Goal: Task Accomplishment & Management: Complete application form

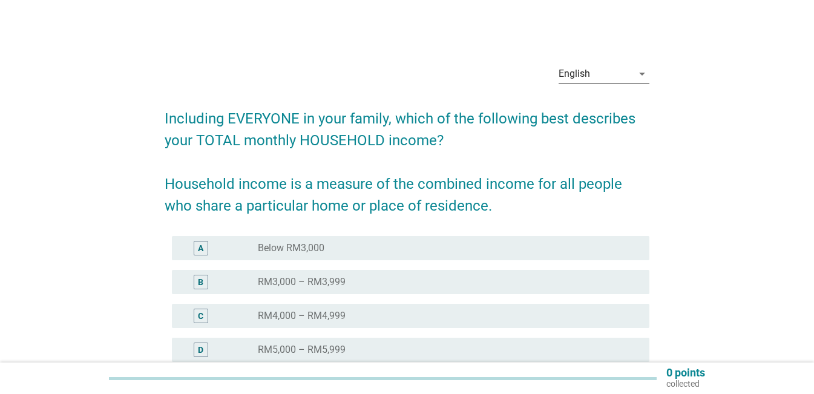
click at [609, 78] on div "English" at bounding box center [596, 73] width 74 height 19
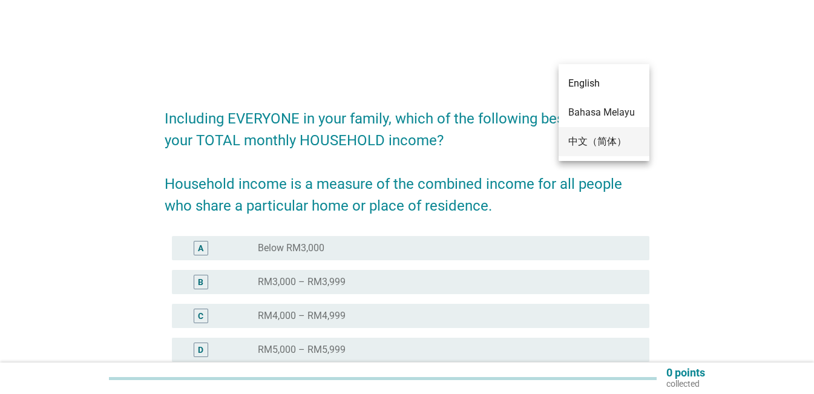
click at [595, 143] on div "中文（简体）" at bounding box center [604, 141] width 71 height 15
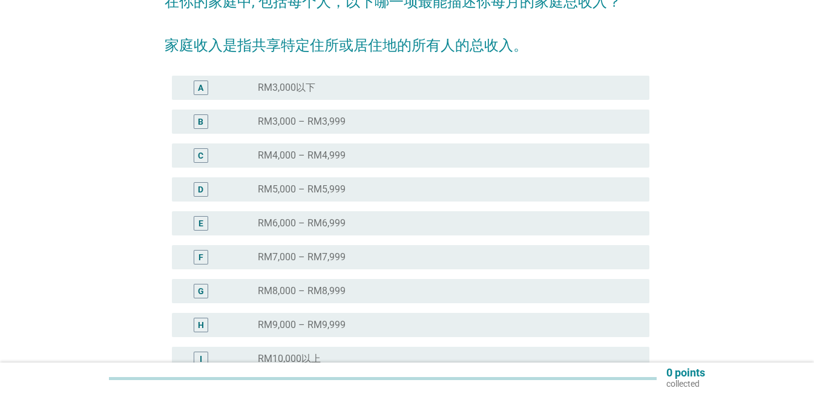
scroll to position [121, 0]
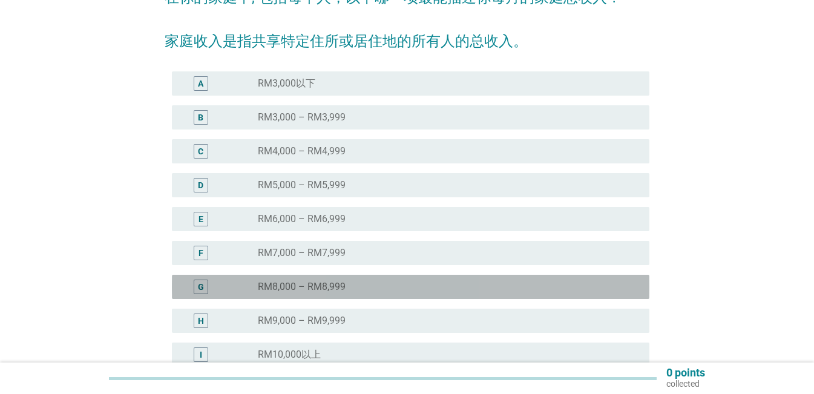
click at [363, 290] on div "radio_button_unchecked RM8,000 – RM8,999" at bounding box center [444, 287] width 372 height 12
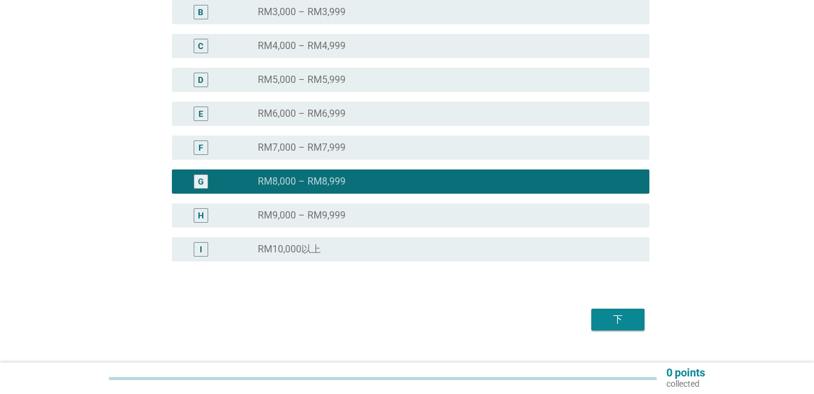
scroll to position [252, 0]
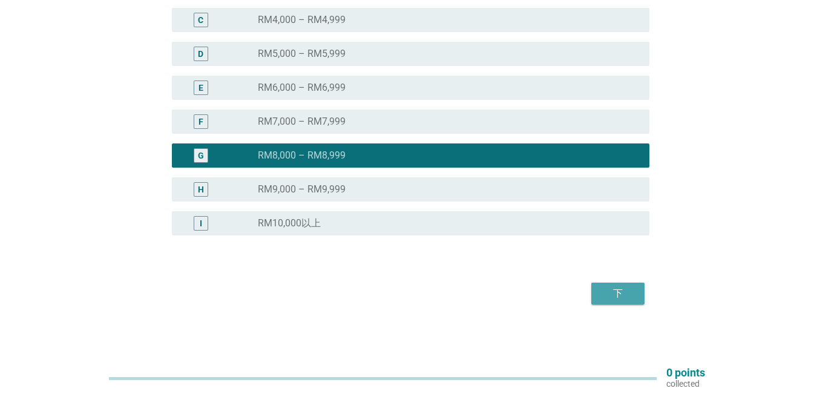
click at [632, 300] on div "下" at bounding box center [618, 293] width 34 height 15
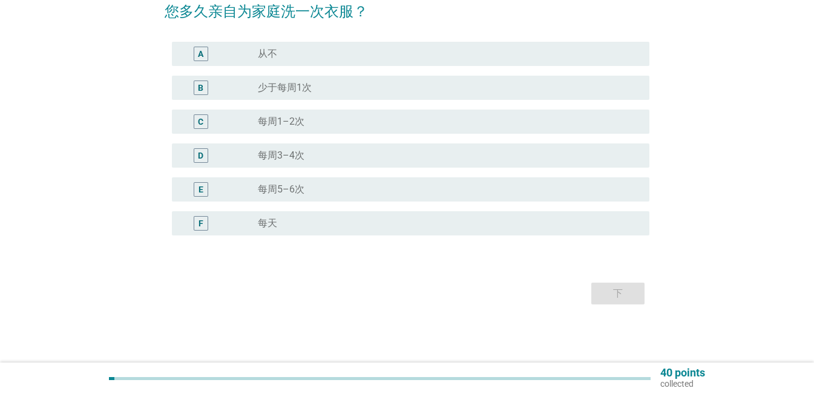
scroll to position [0, 0]
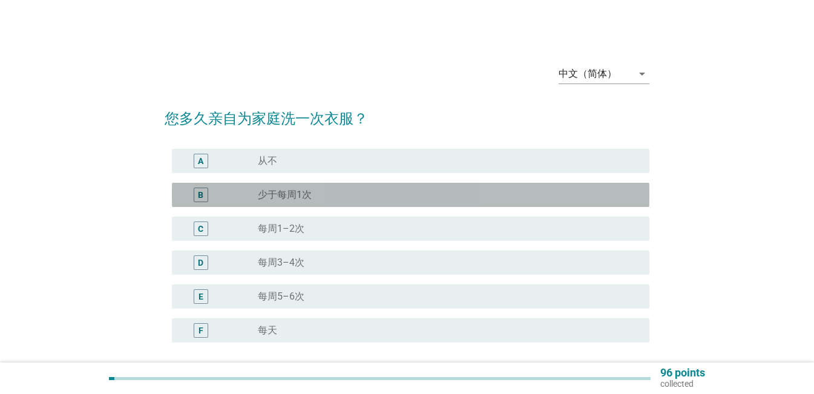
click at [309, 187] on div "B radio_button_unchecked 少于每周1次" at bounding box center [411, 195] width 478 height 24
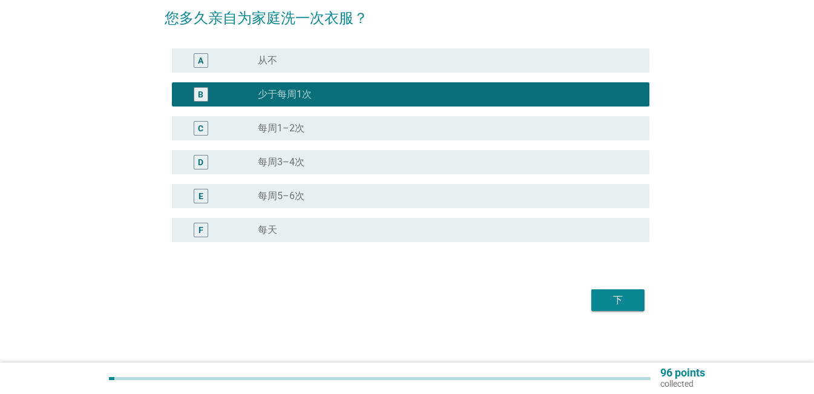
scroll to position [107, 0]
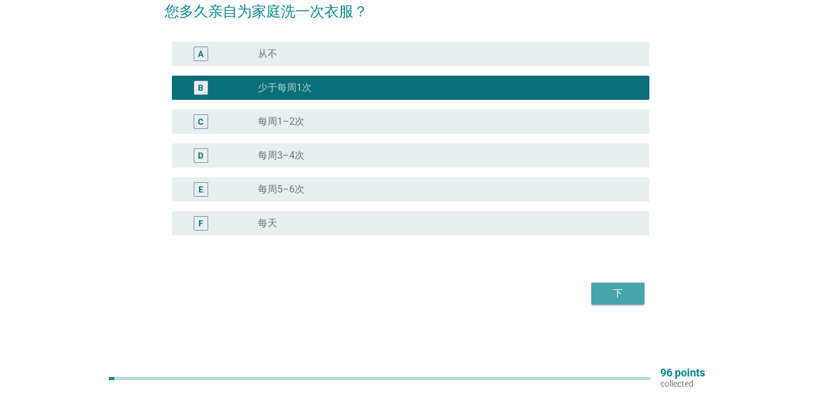
click at [596, 297] on button "下" at bounding box center [618, 294] width 53 height 22
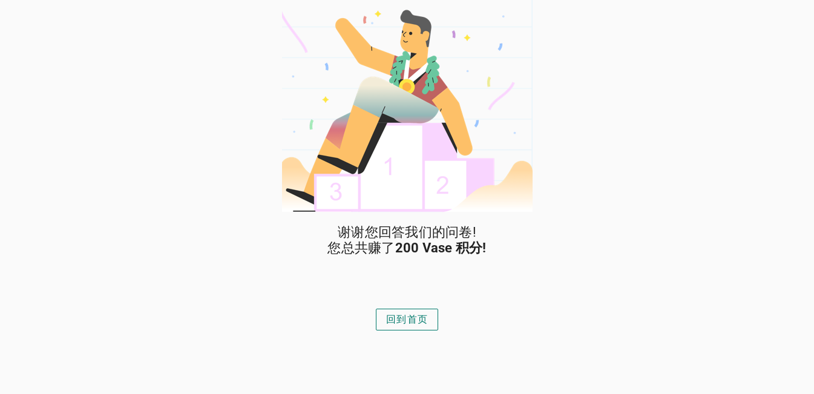
click at [411, 318] on div "回到首页" at bounding box center [407, 319] width 42 height 15
